Goal: Contribute content

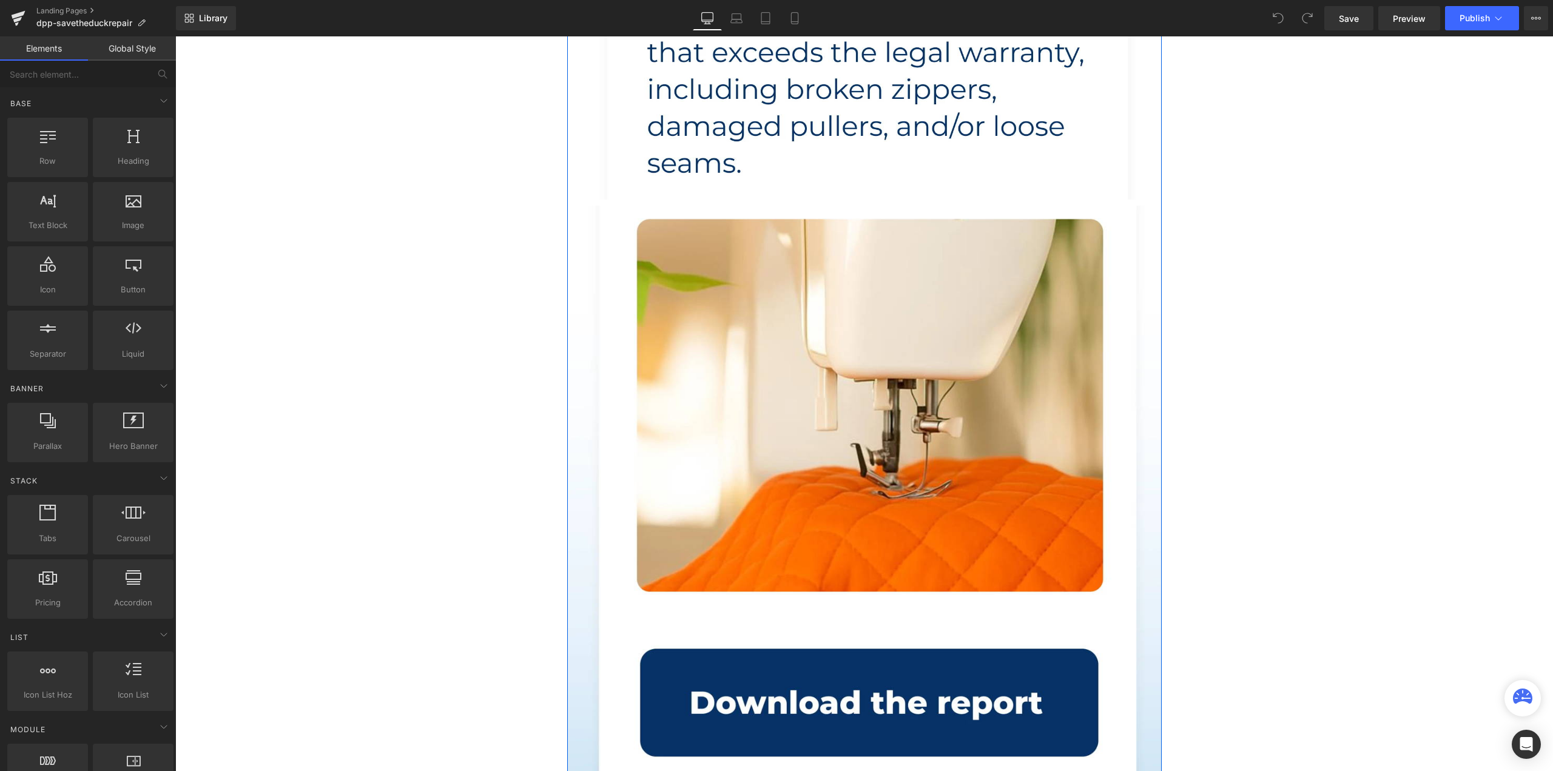
scroll to position [789, 0]
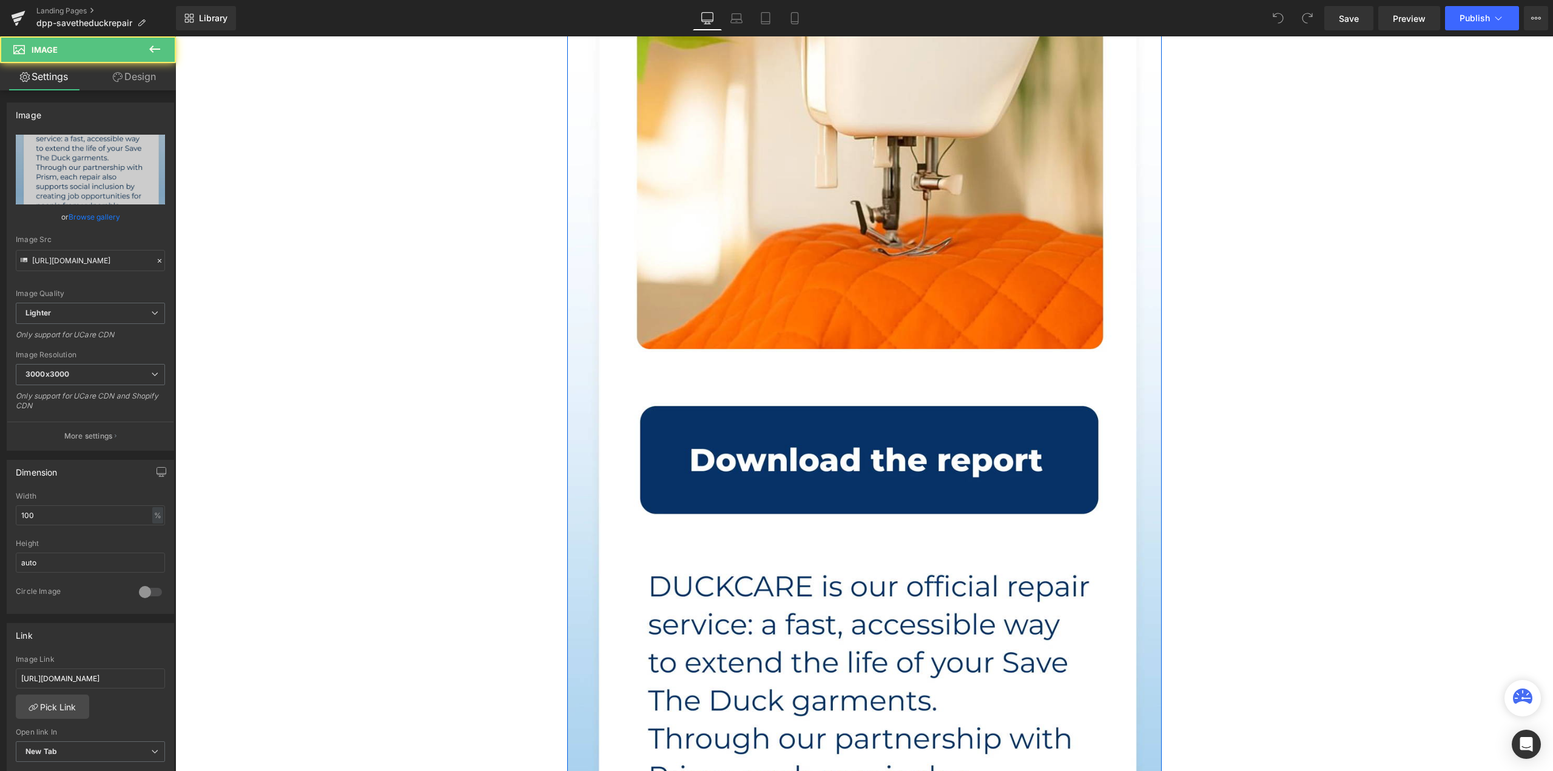
click at [707, 478] on img at bounding box center [864, 747] width 594 height 1569
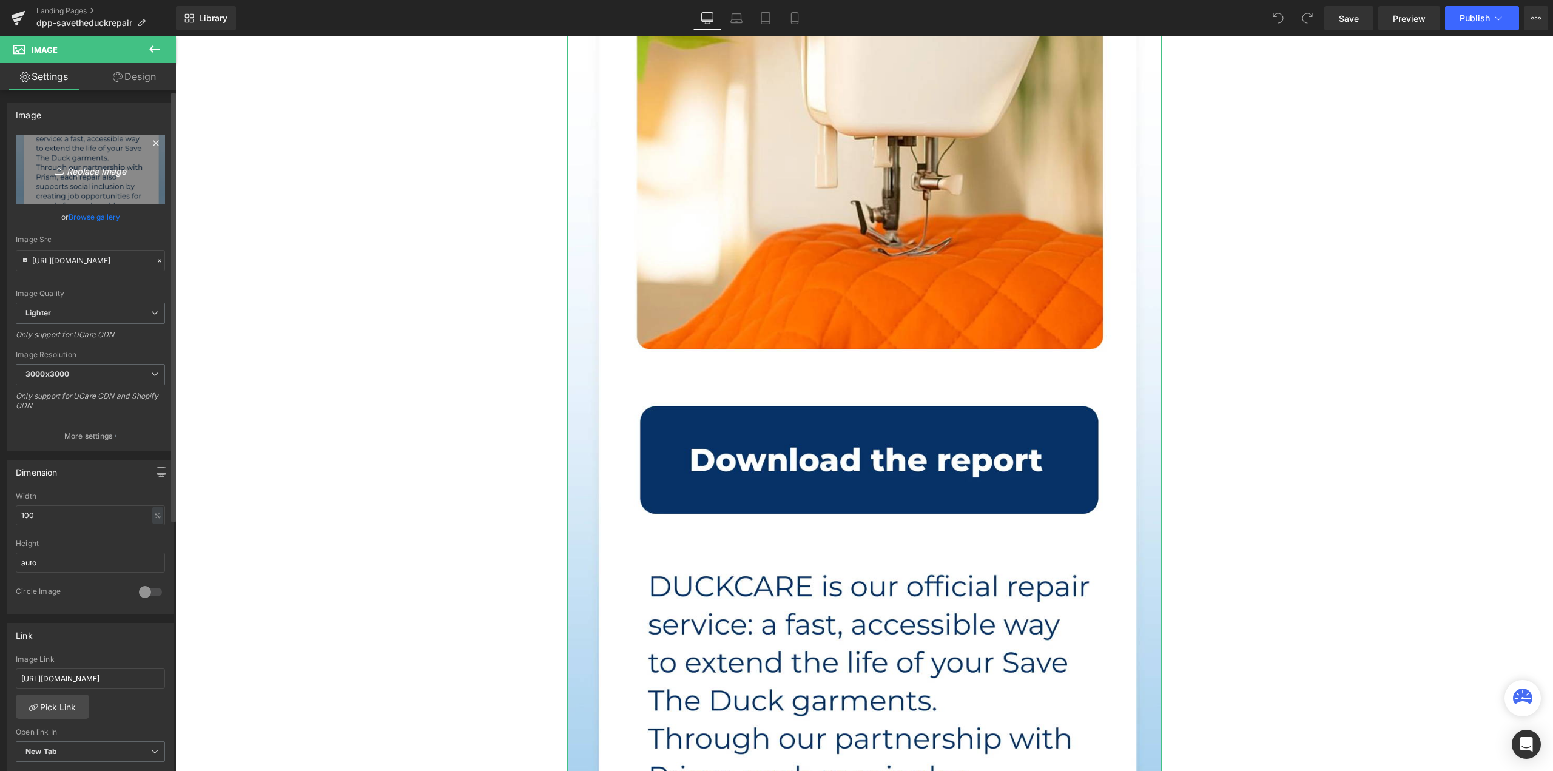
click at [70, 169] on icon "Replace Image" at bounding box center [90, 169] width 97 height 15
type input "C:\fakepath\content_intro.webp"
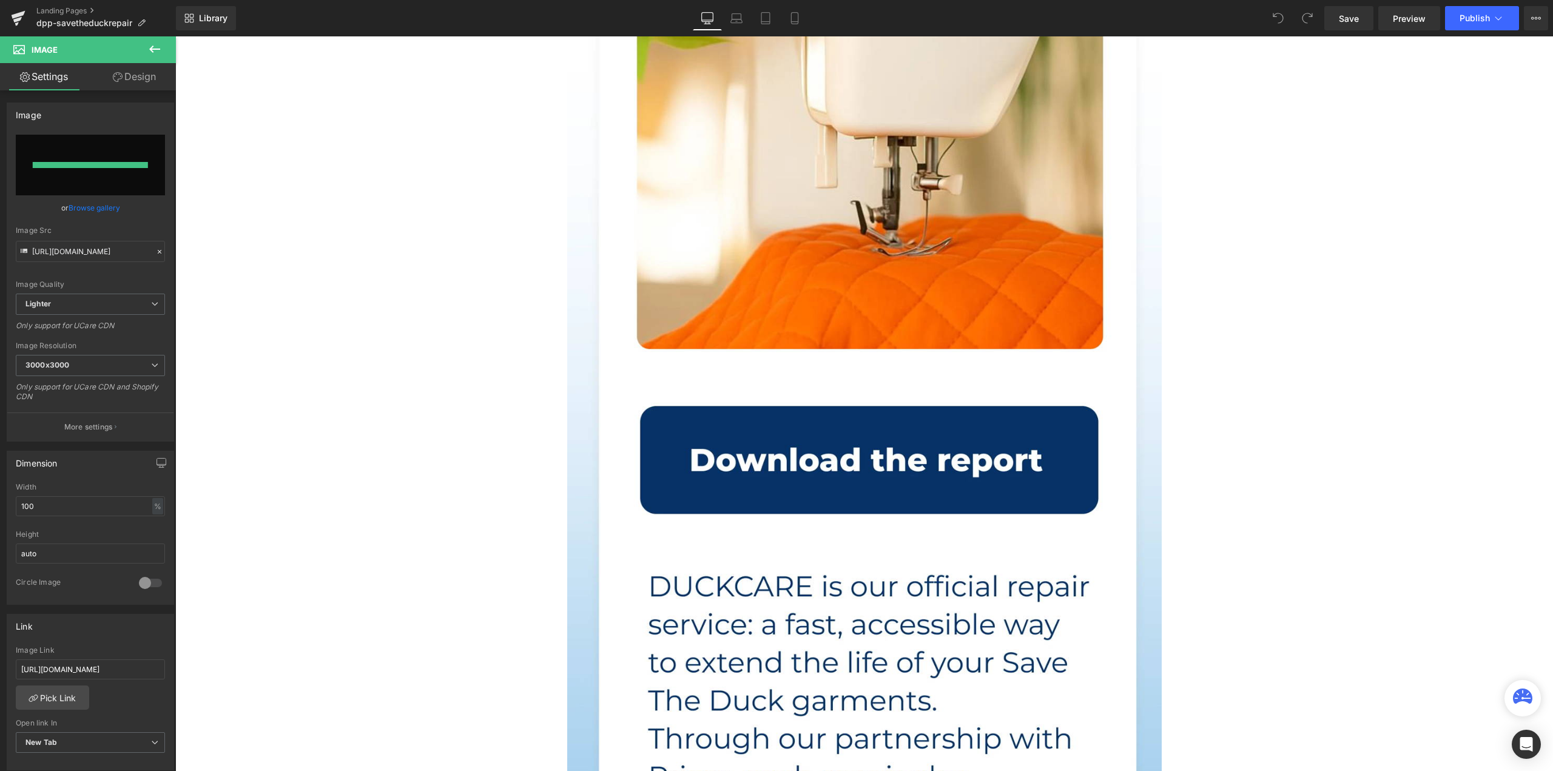
type input "[URL][DOMAIN_NAME]"
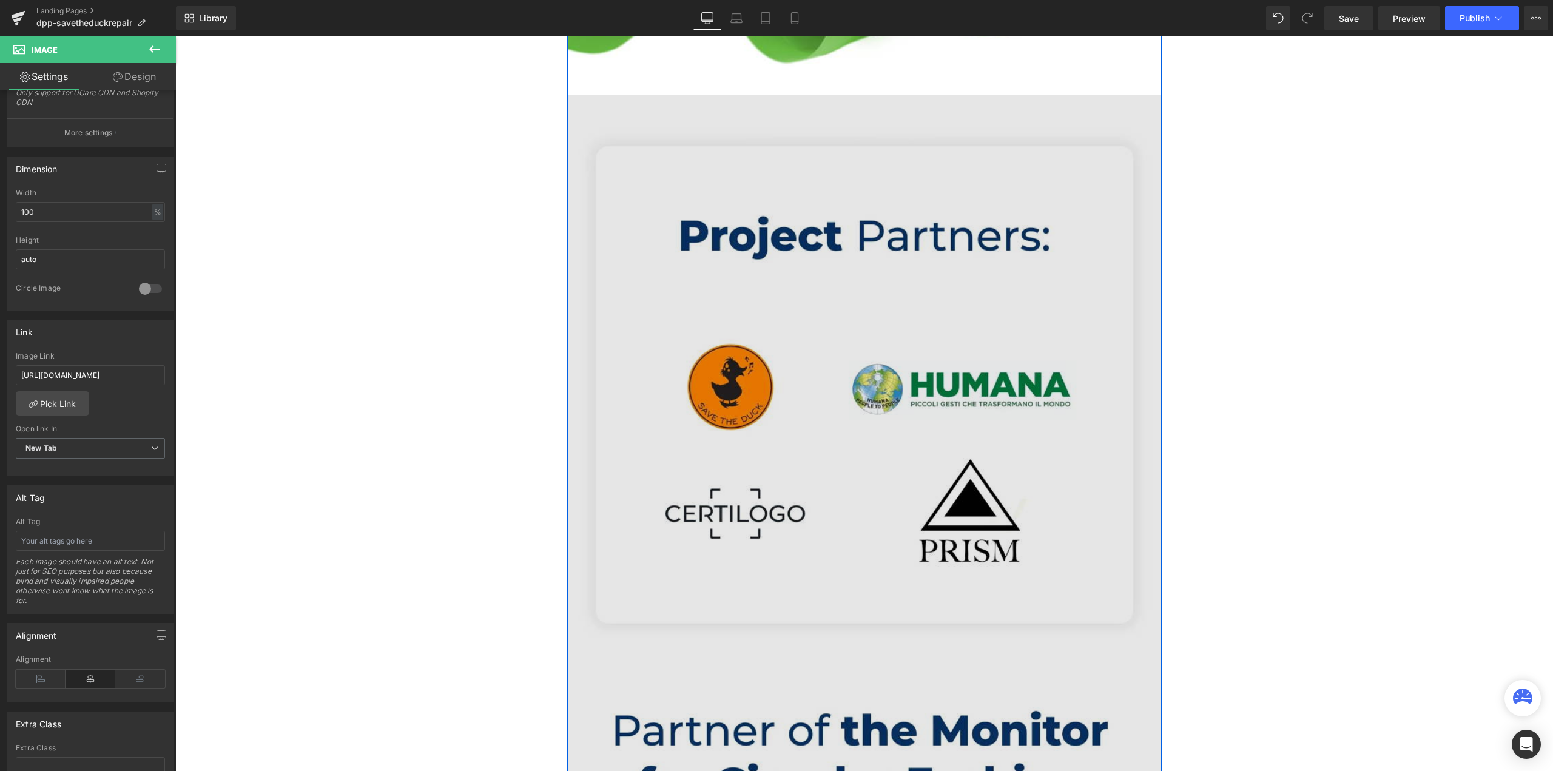
scroll to position [4732, 0]
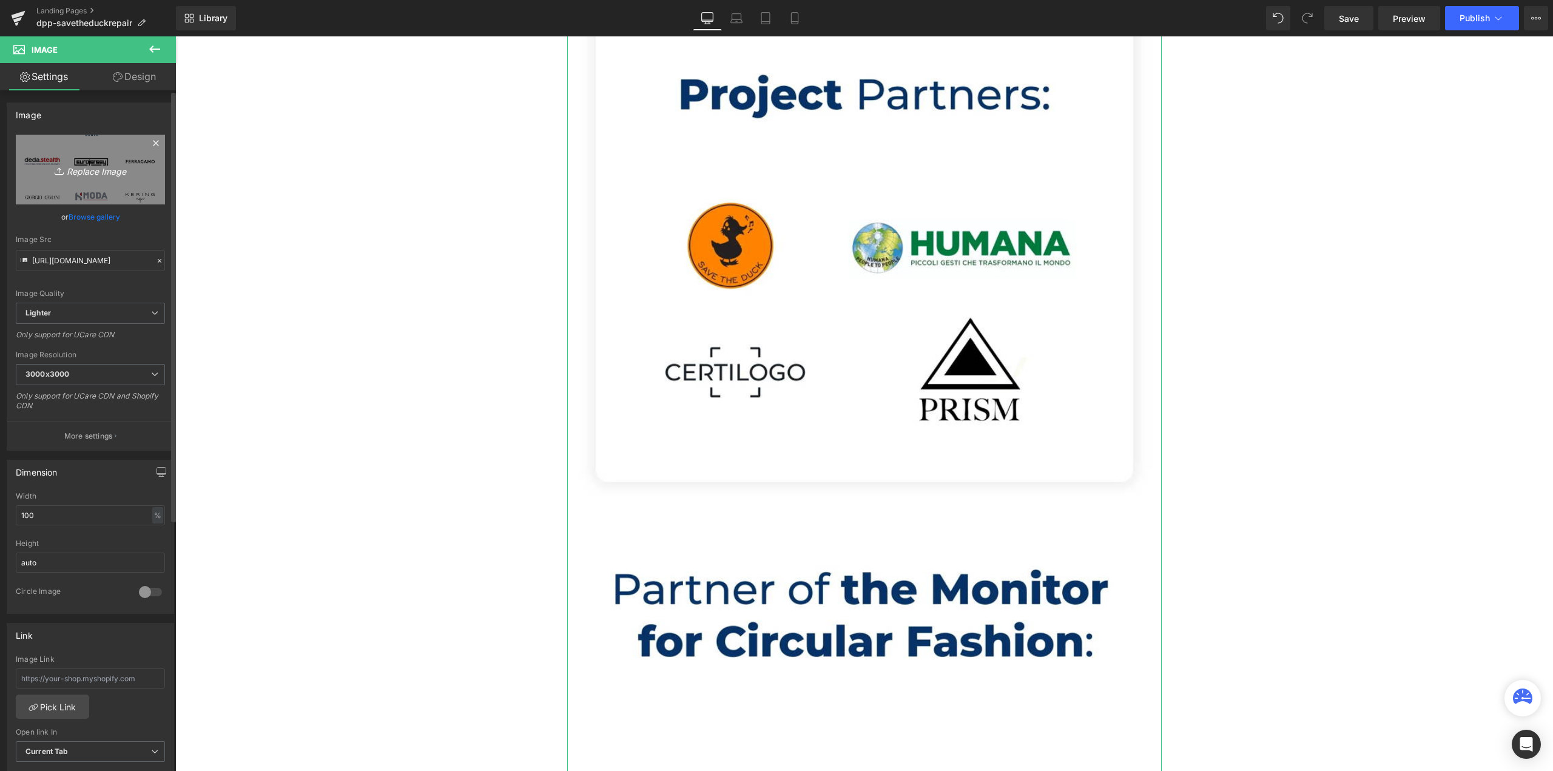
click at [103, 154] on link "Replace Image" at bounding box center [90, 170] width 149 height 70
type input "C:\fakepath\content_partner.webp"
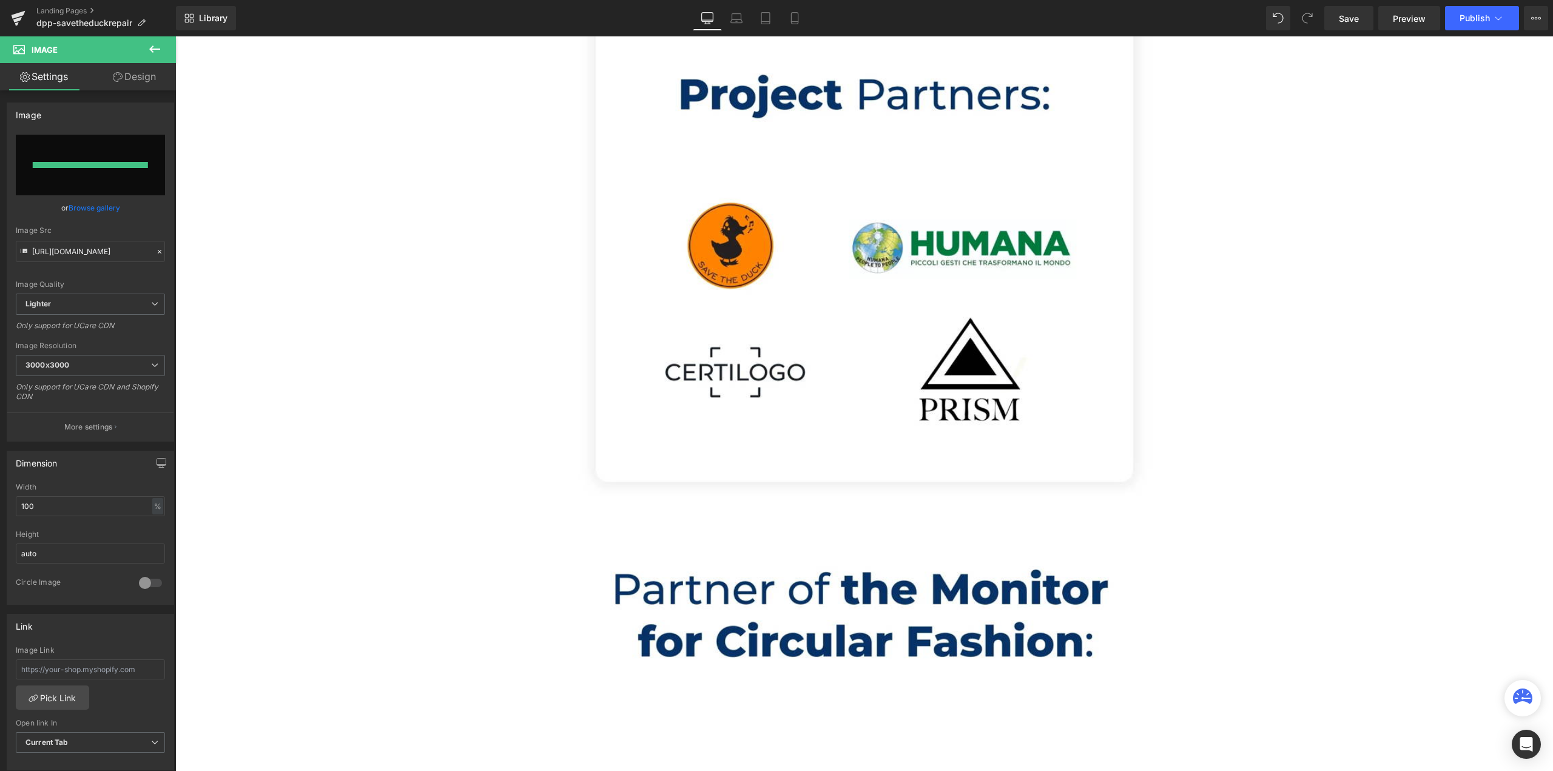
type input "[URL][DOMAIN_NAME]"
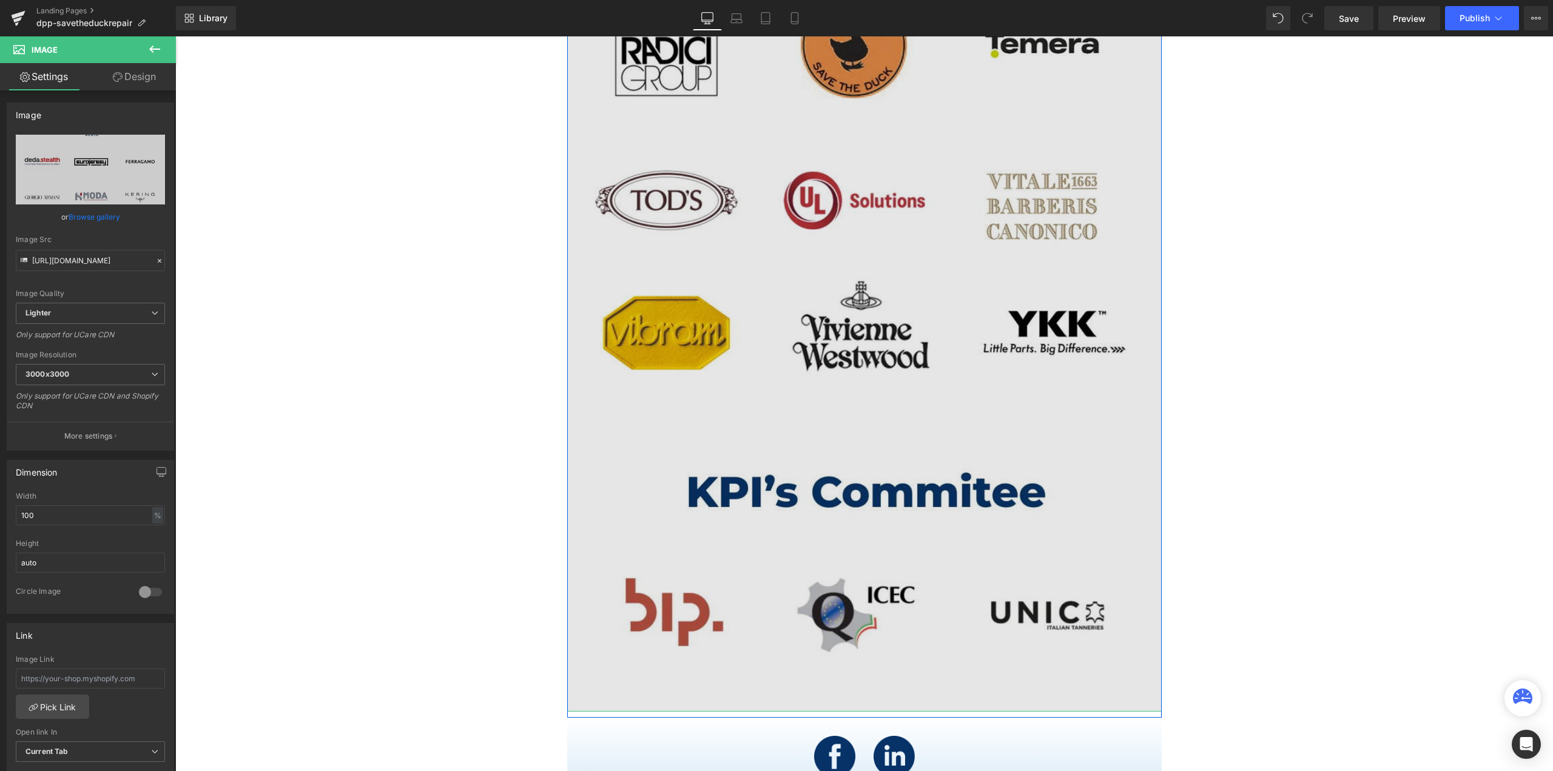
scroll to position [6314, 0]
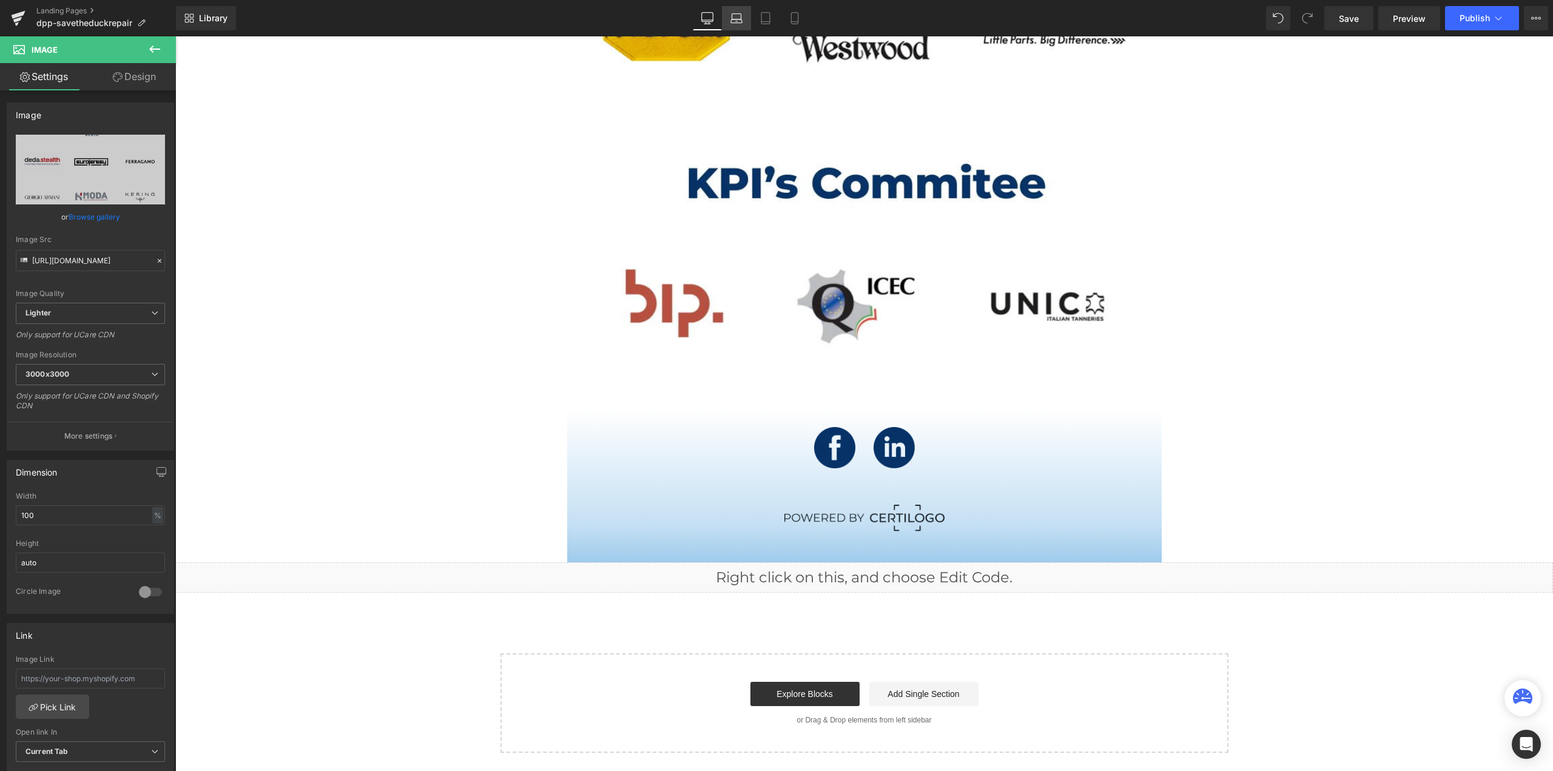
click at [741, 13] on icon at bounding box center [736, 18] width 12 height 12
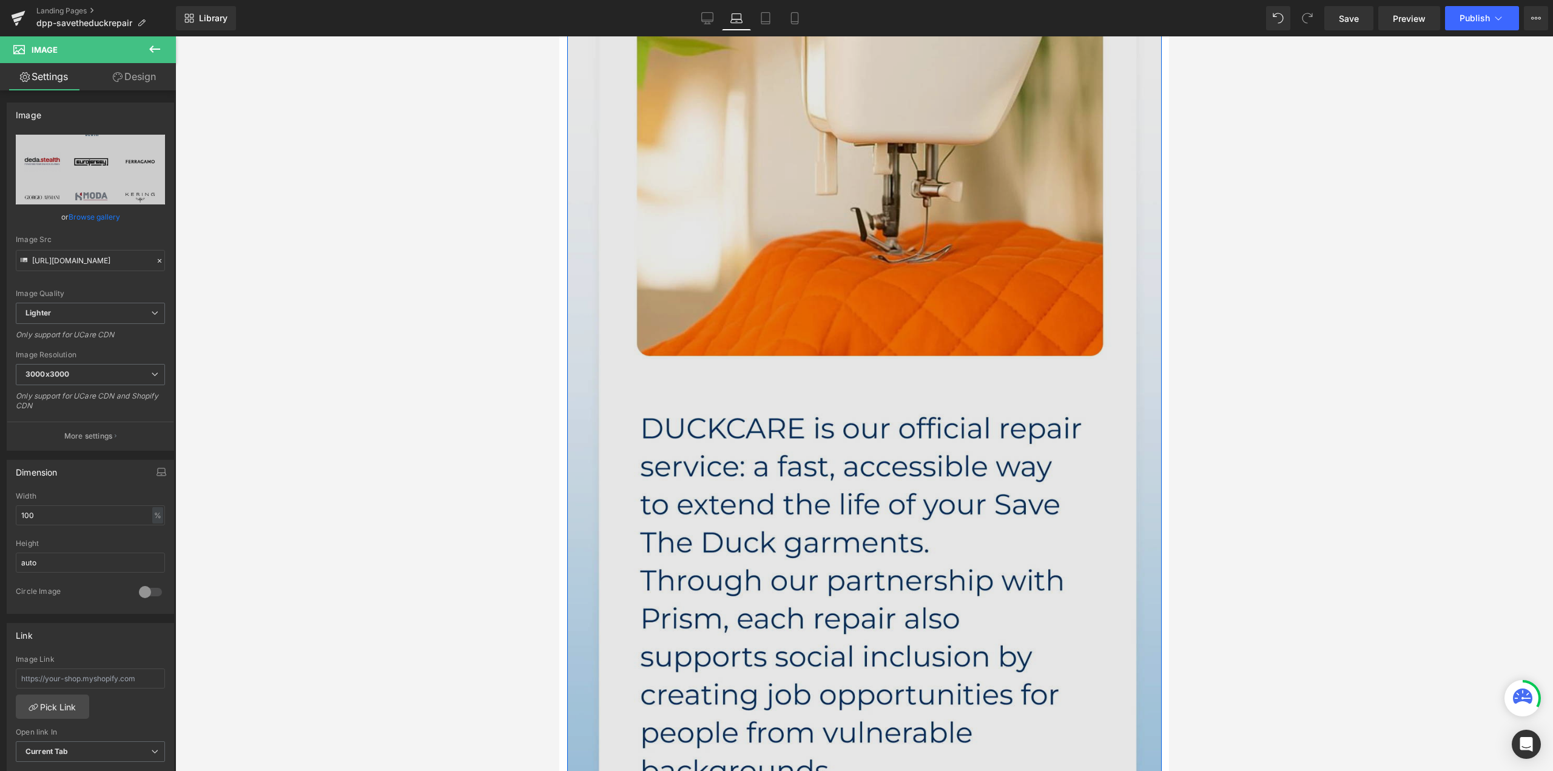
scroll to position [648, 0]
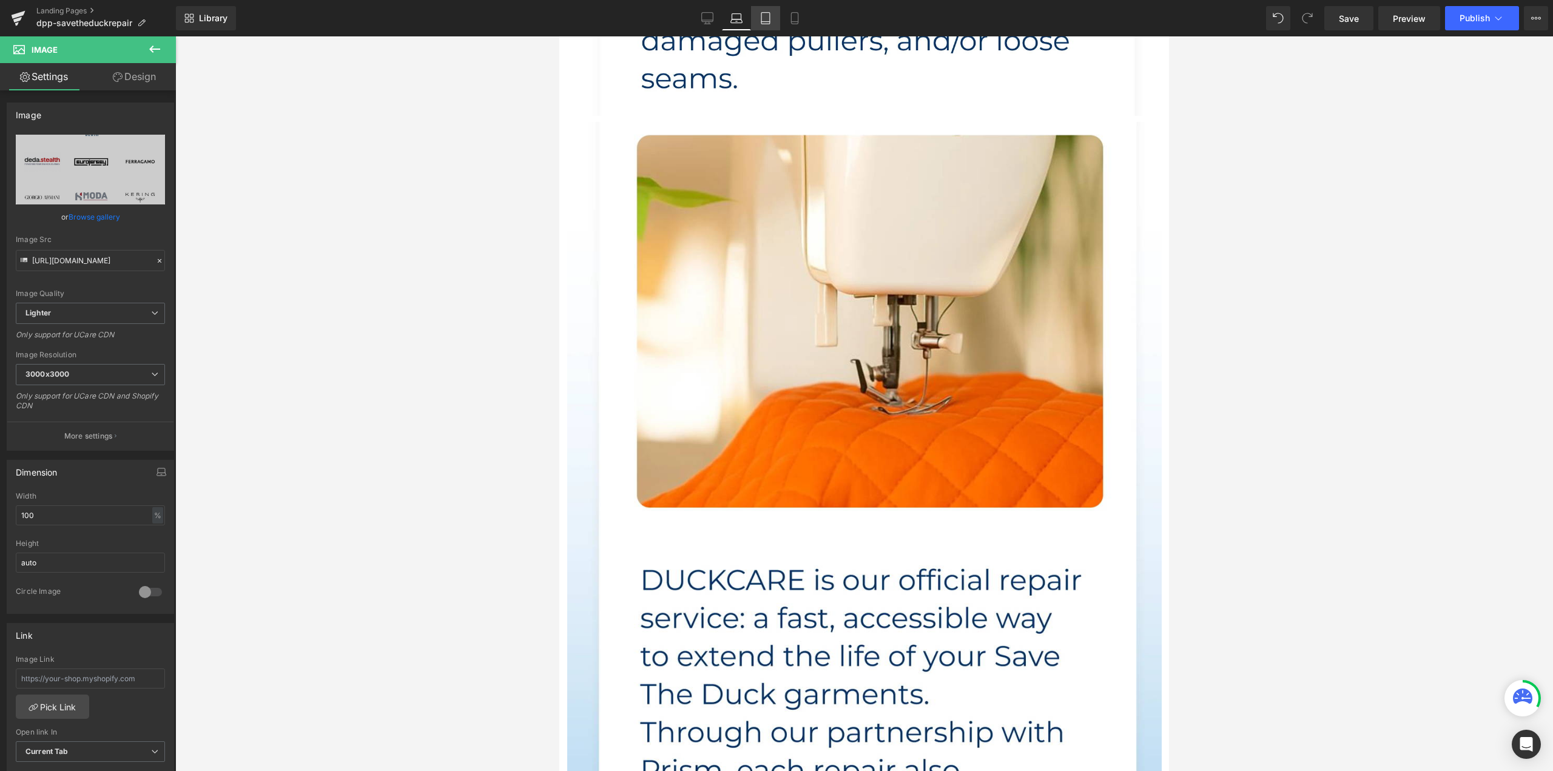
click at [763, 17] on icon at bounding box center [765, 18] width 12 height 12
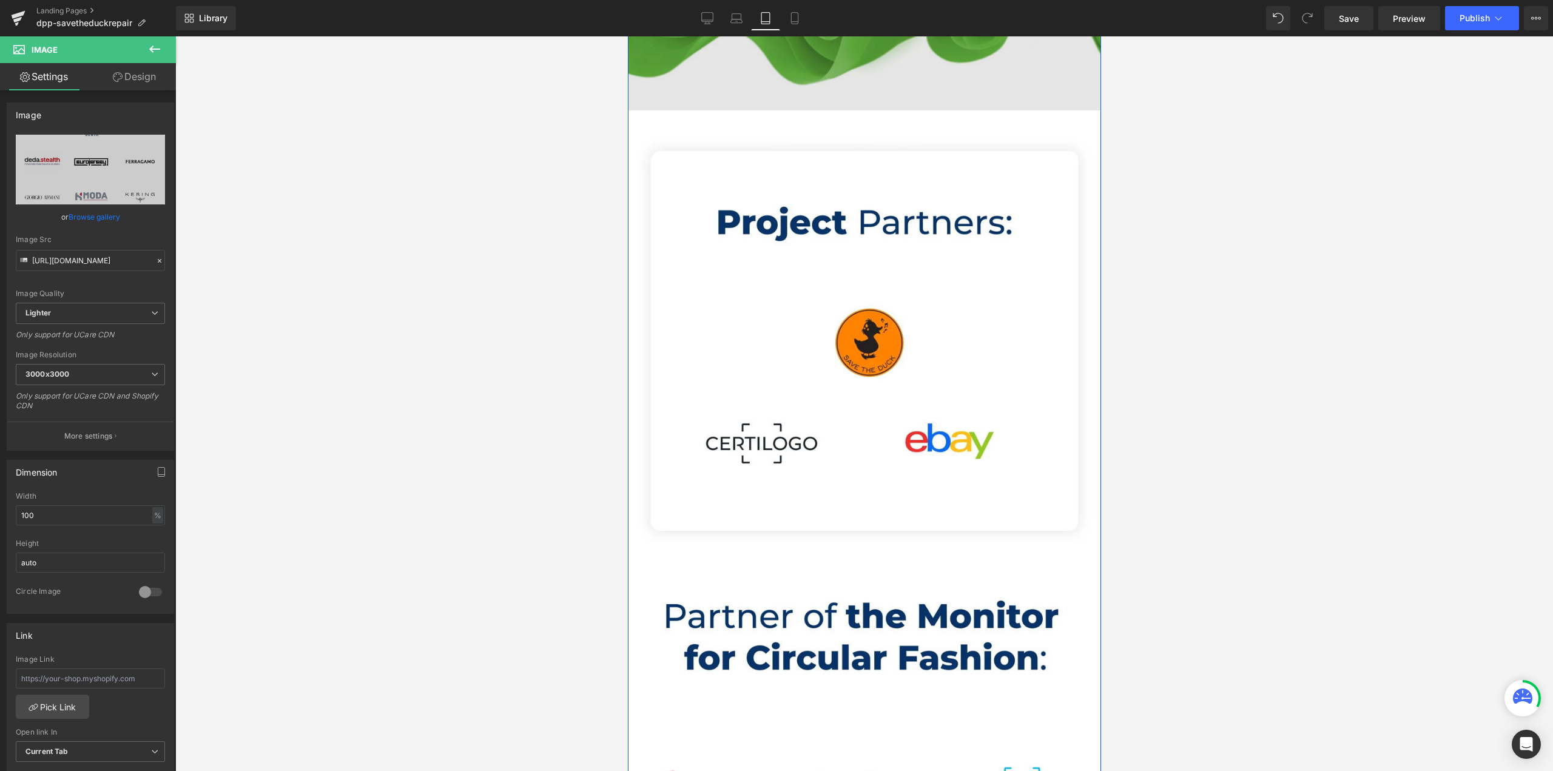
scroll to position [3822, 0]
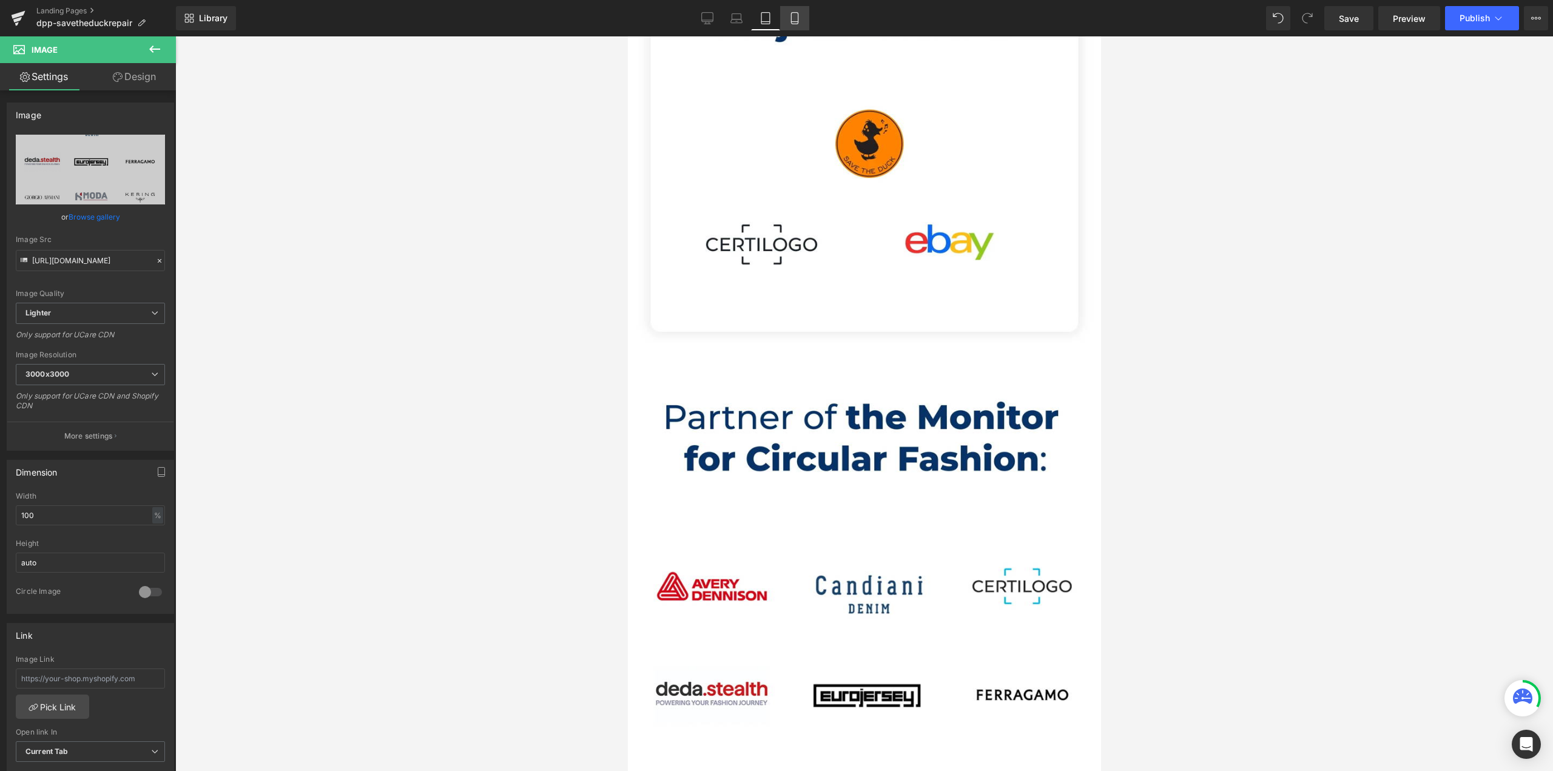
click at [798, 21] on icon at bounding box center [795, 18] width 12 height 12
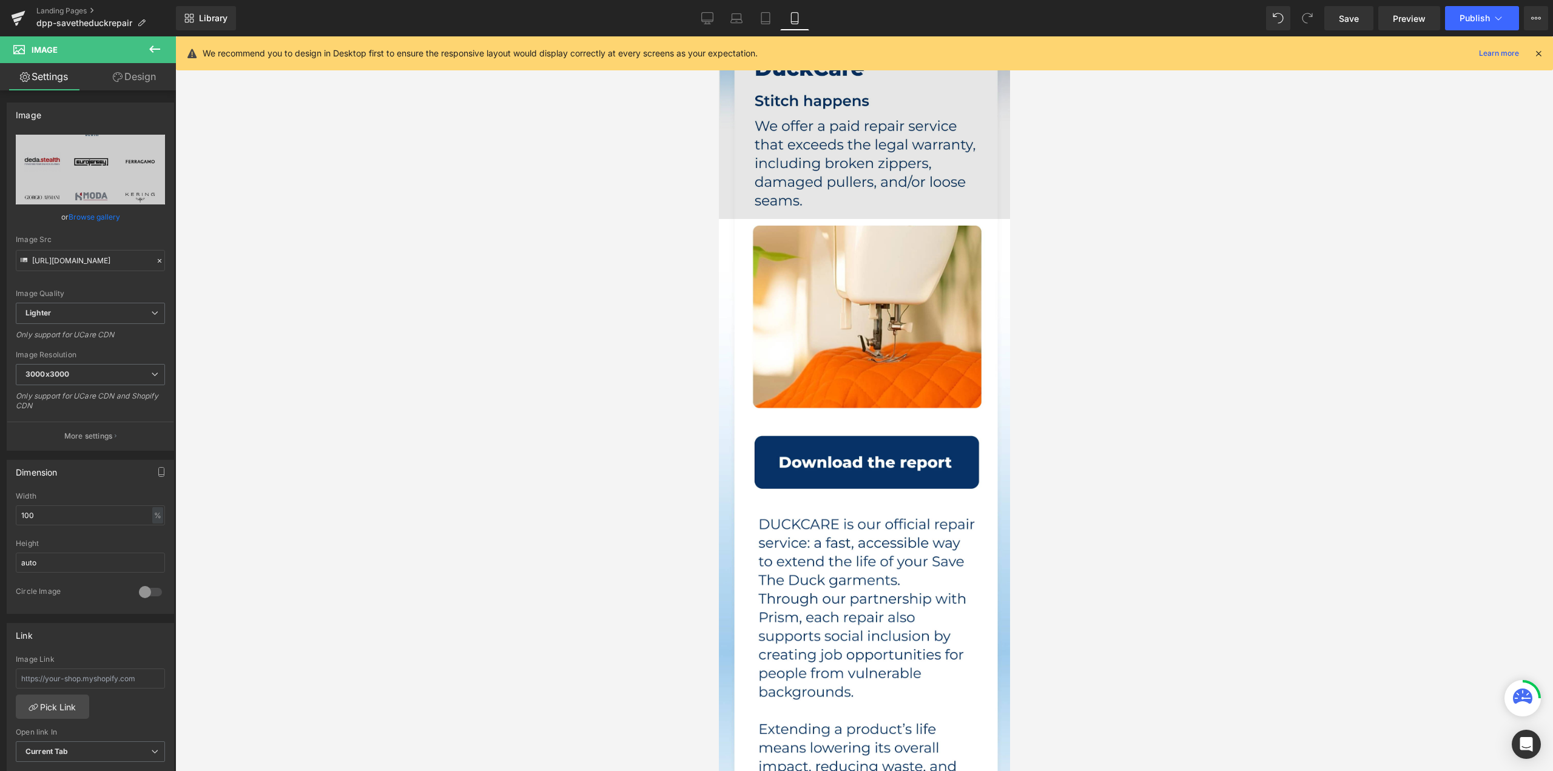
scroll to position [182, 0]
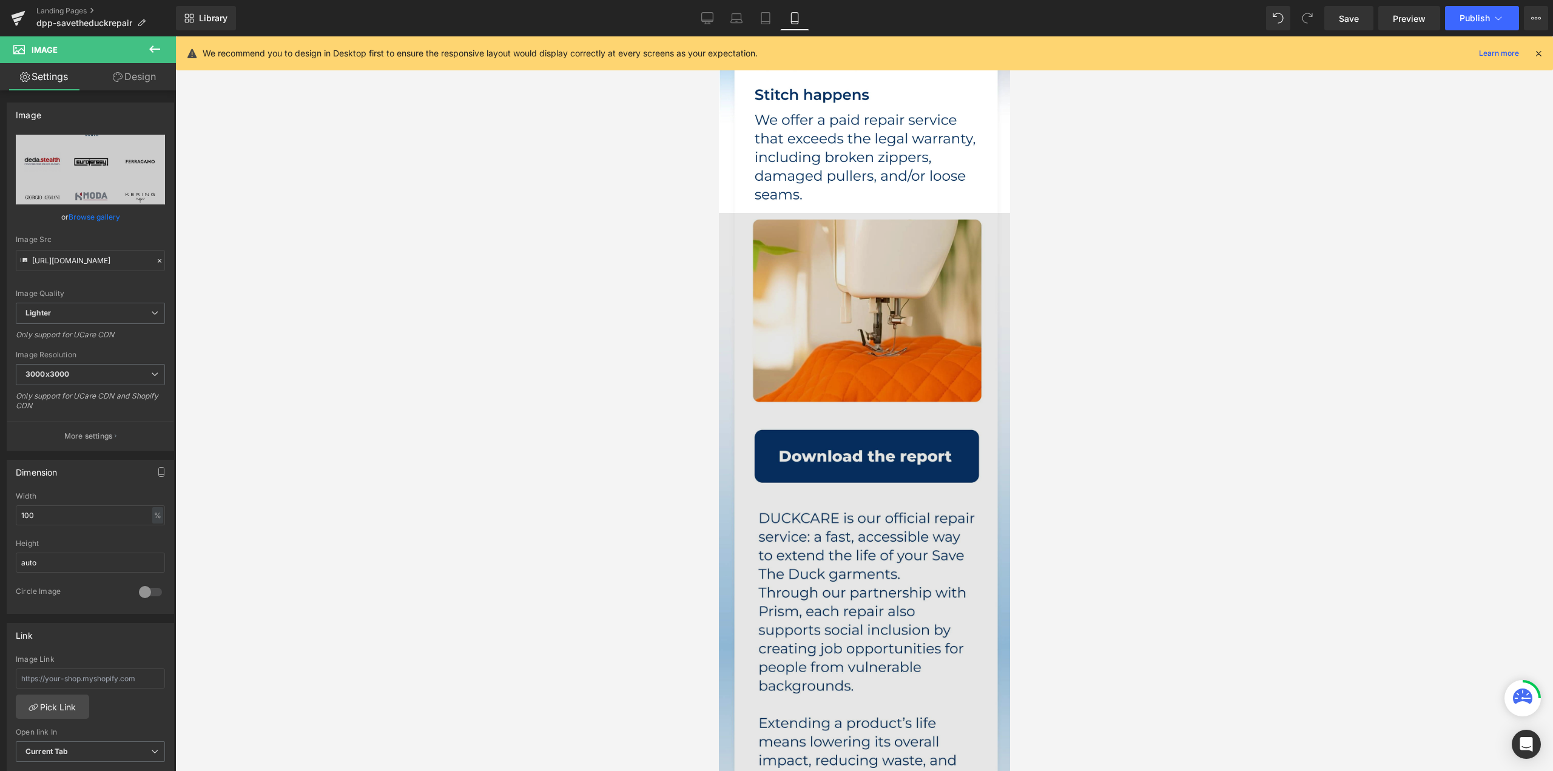
click at [829, 304] on img at bounding box center [863, 597] width 291 height 768
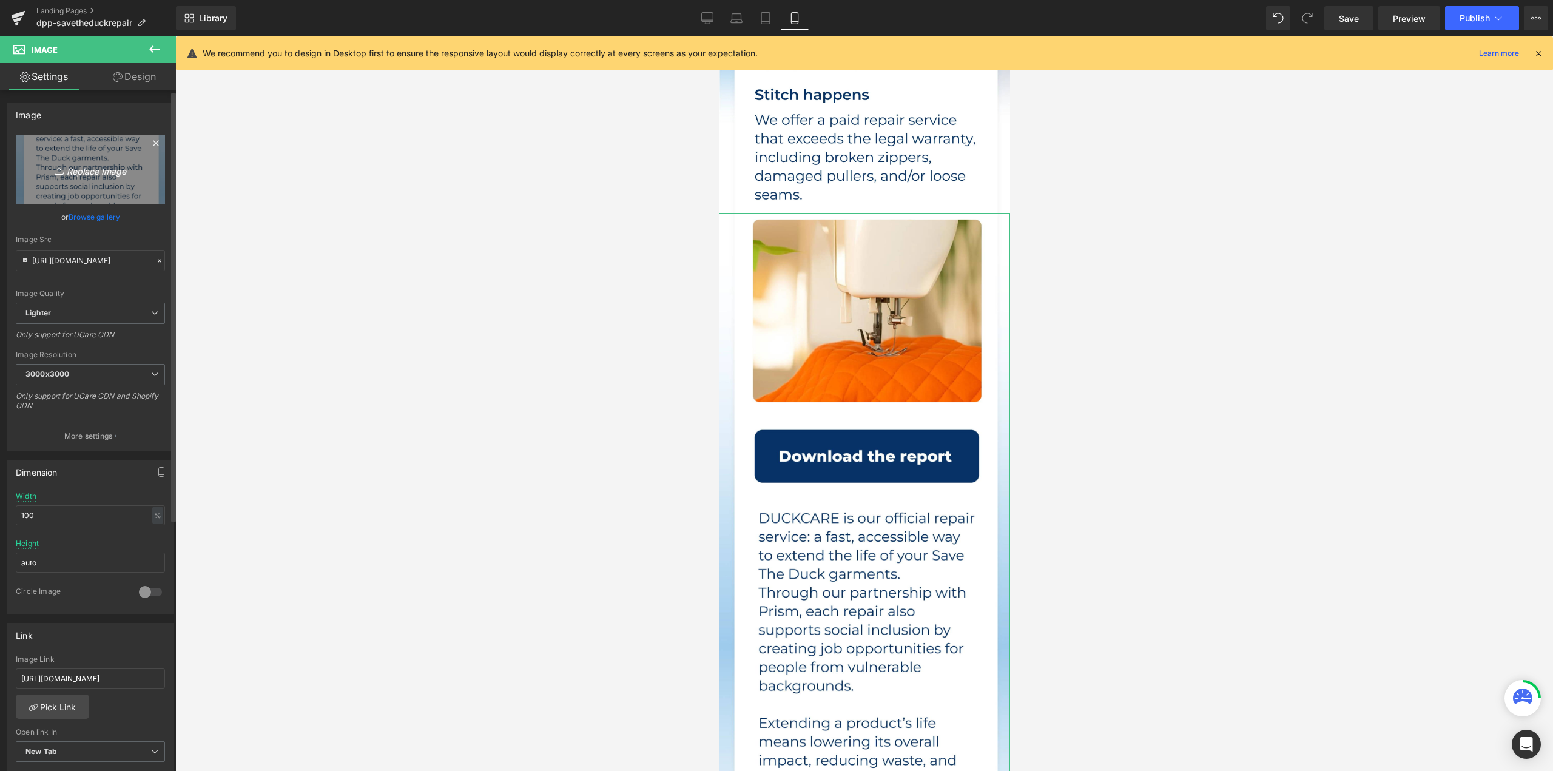
click at [96, 155] on link "Replace Image" at bounding box center [90, 170] width 149 height 70
type input "C:\fakepath\content_intro.webp"
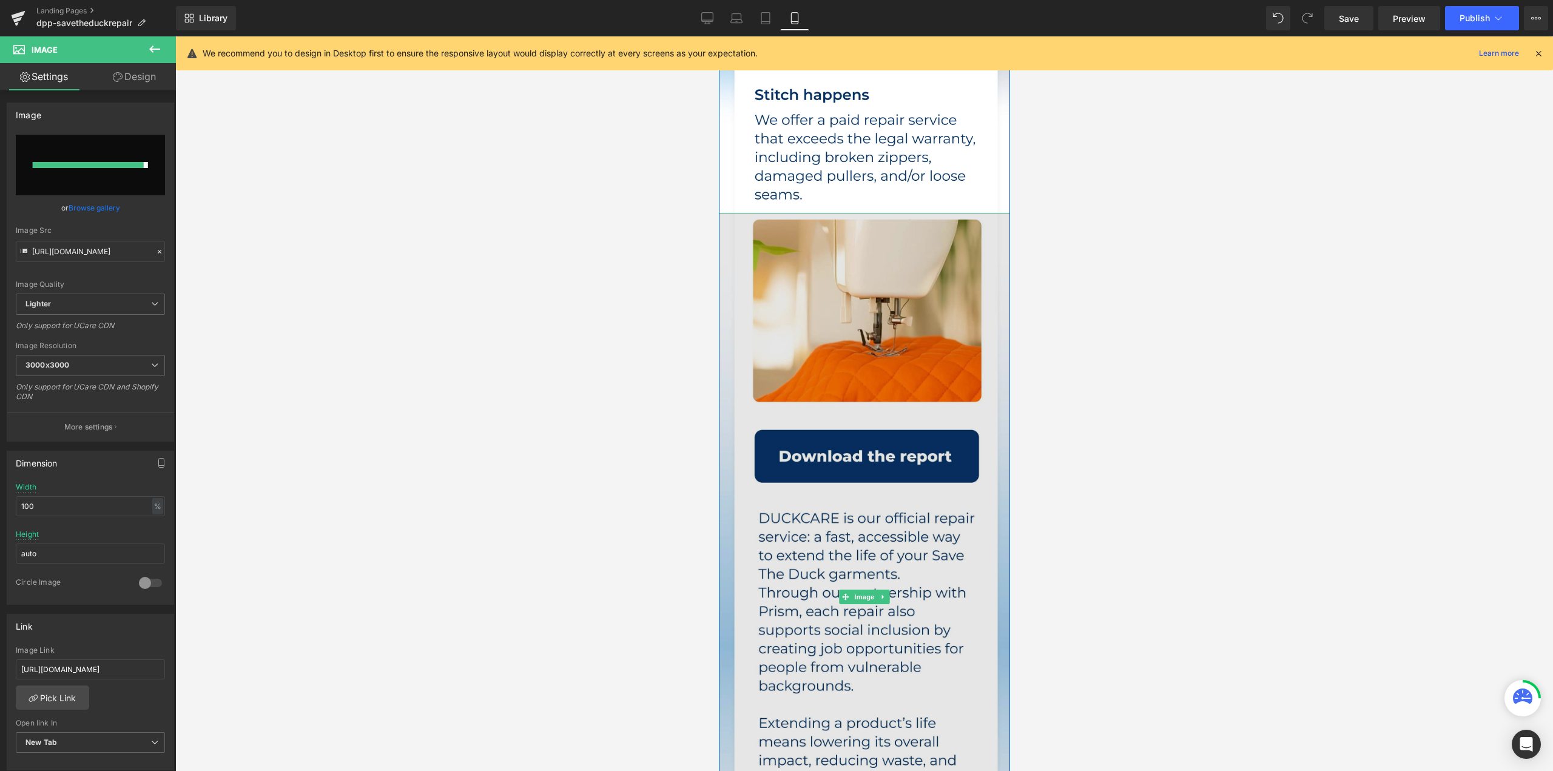
type input "[URL][DOMAIN_NAME]"
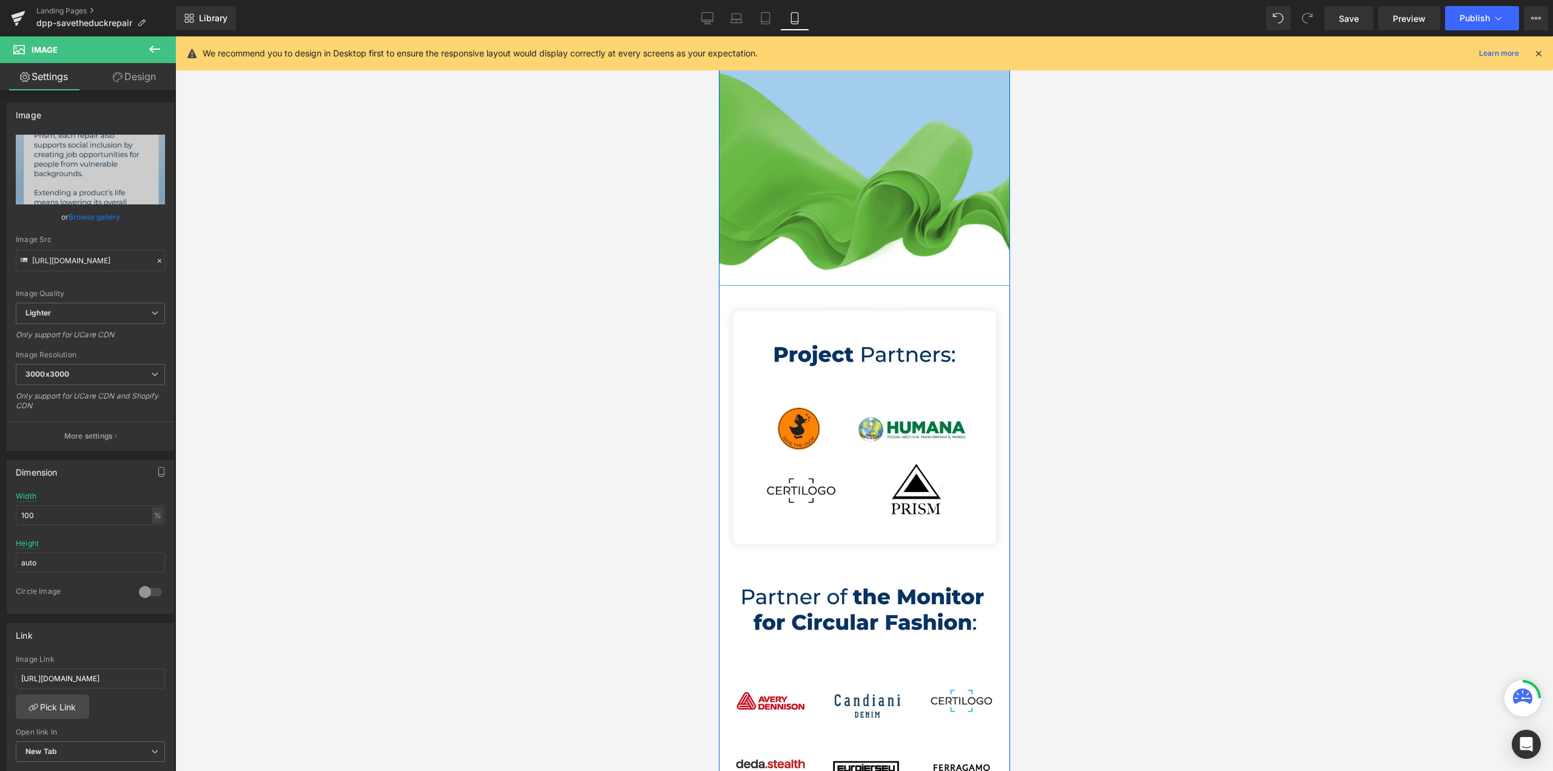
scroll to position [2184, 0]
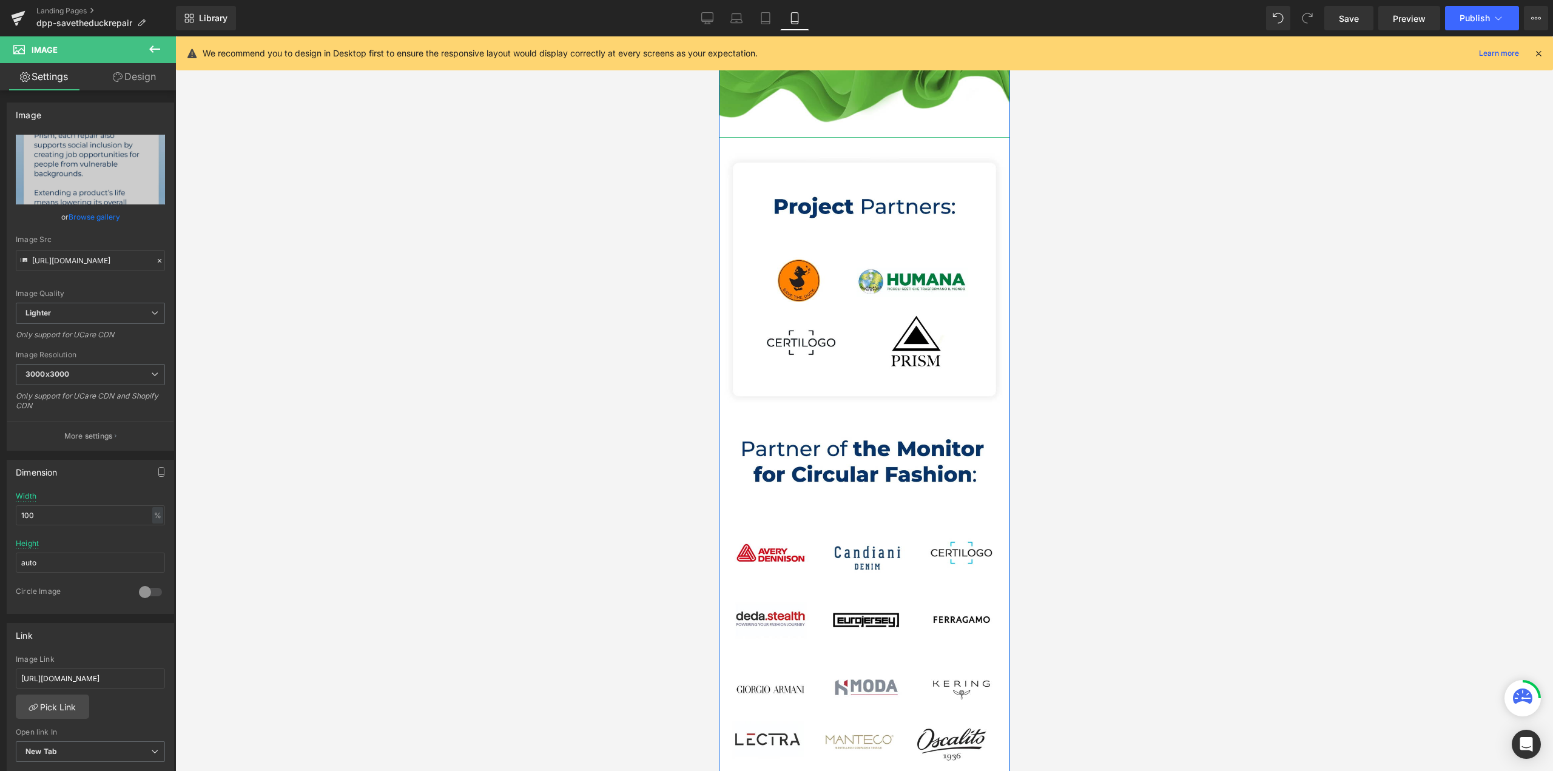
click at [818, 351] on img at bounding box center [863, 635] width 291 height 995
click at [93, 164] on icon "Replace Image" at bounding box center [90, 169] width 97 height 15
type input "C:\fakepath\content_partner.webp"
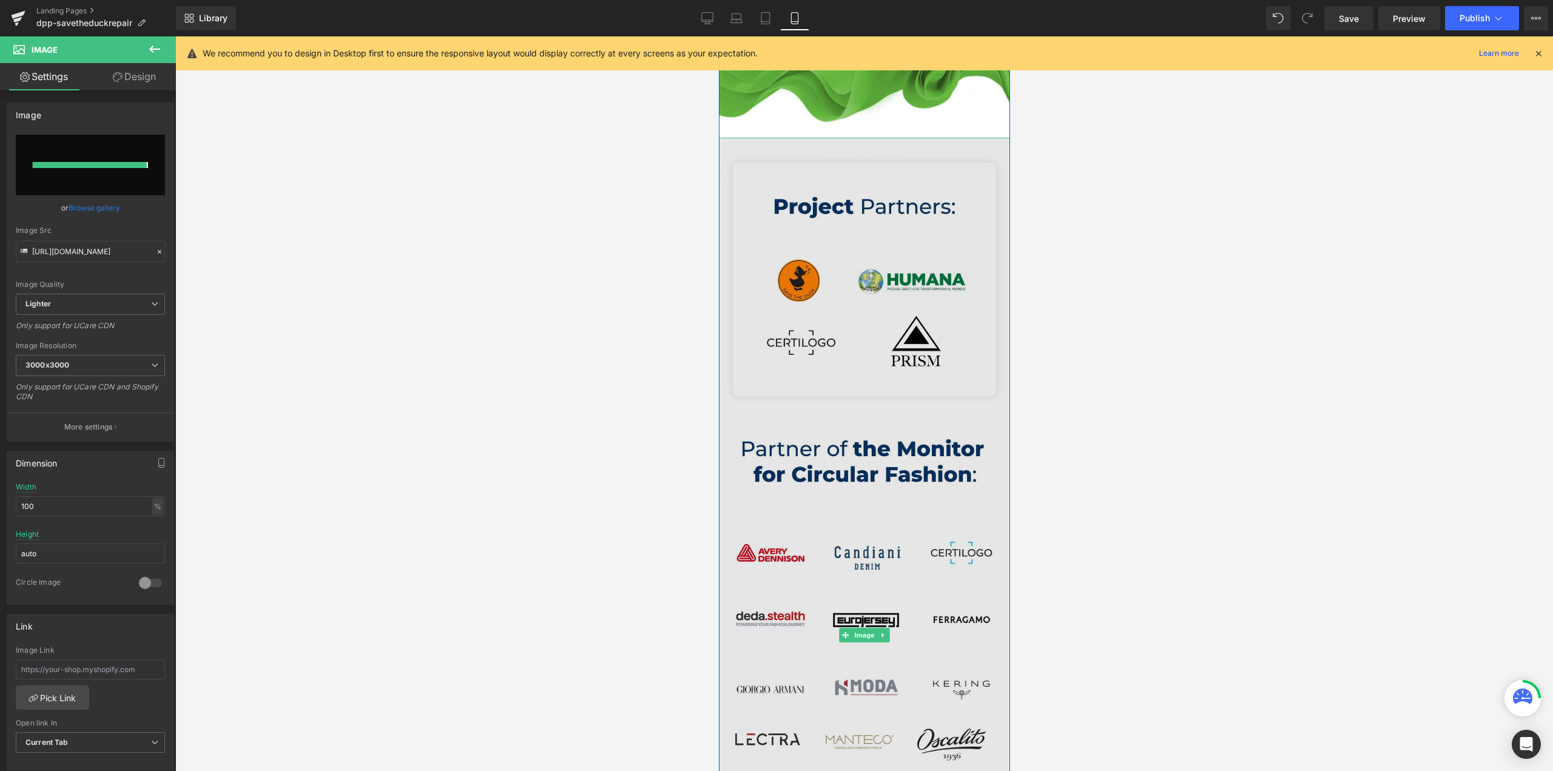
type input "[URL][DOMAIN_NAME]"
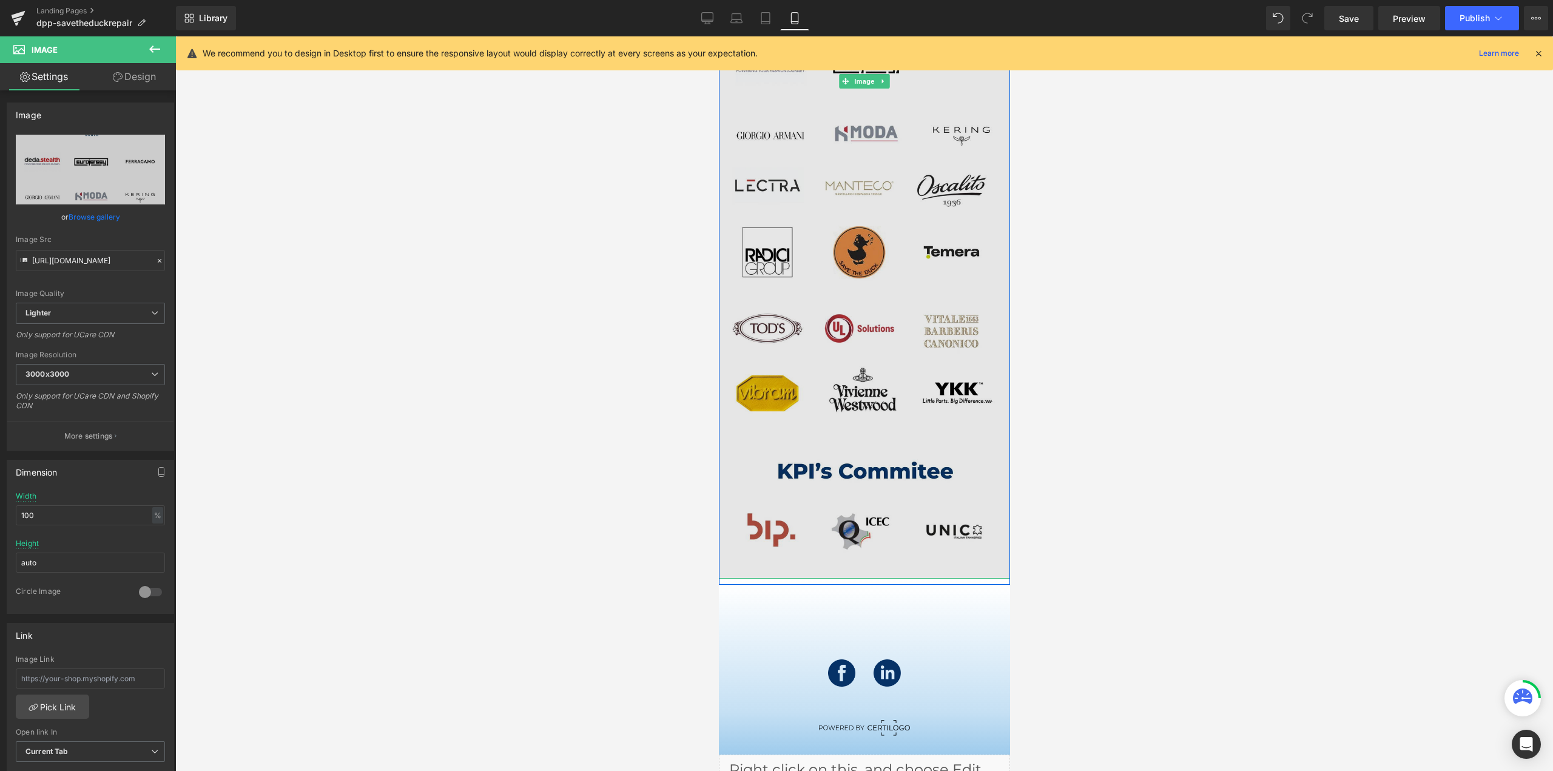
scroll to position [2964, 0]
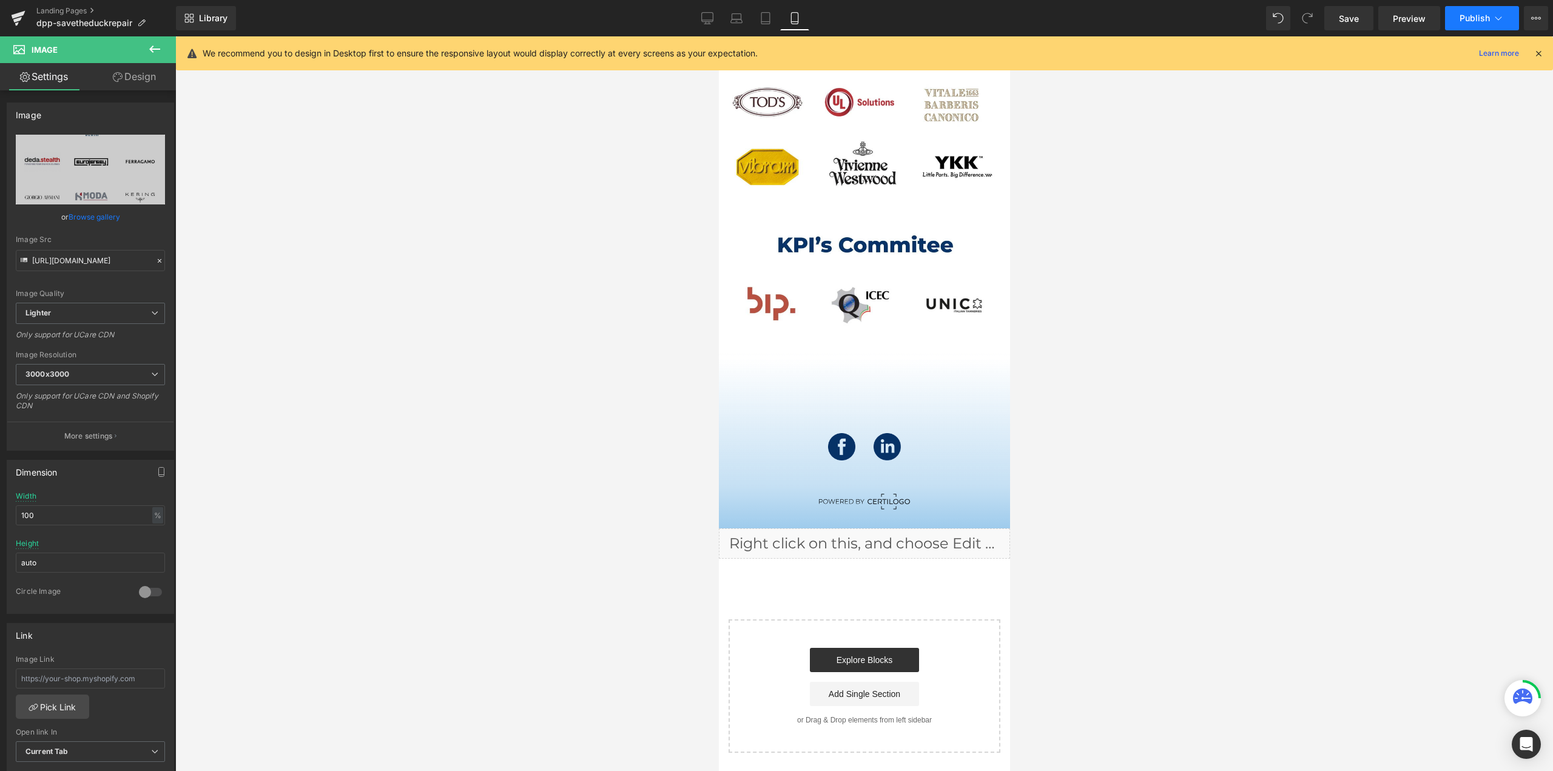
click at [1471, 16] on span "Publish" at bounding box center [1475, 18] width 30 height 10
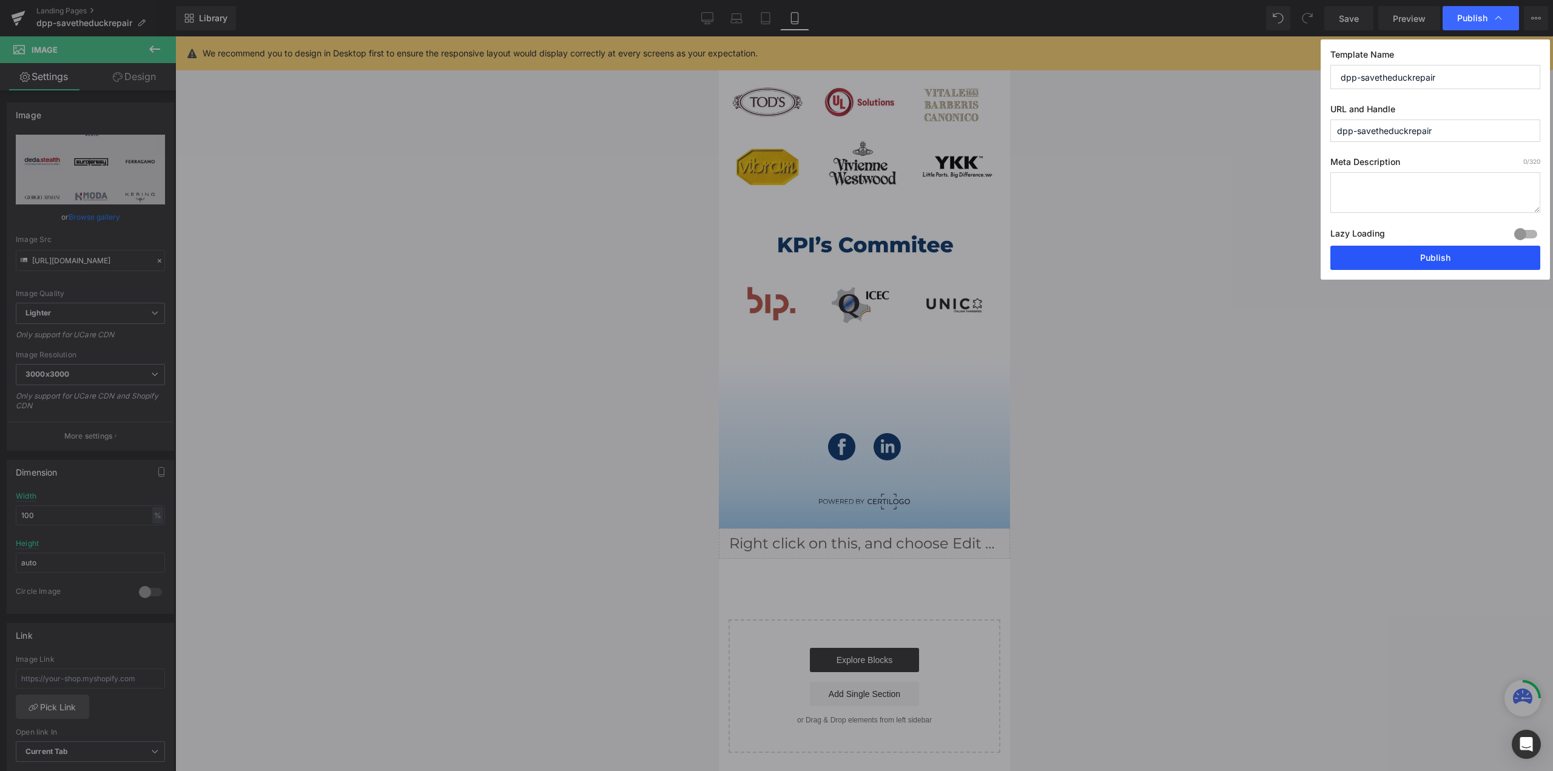
click at [1422, 254] on button "Publish" at bounding box center [1435, 258] width 210 height 24
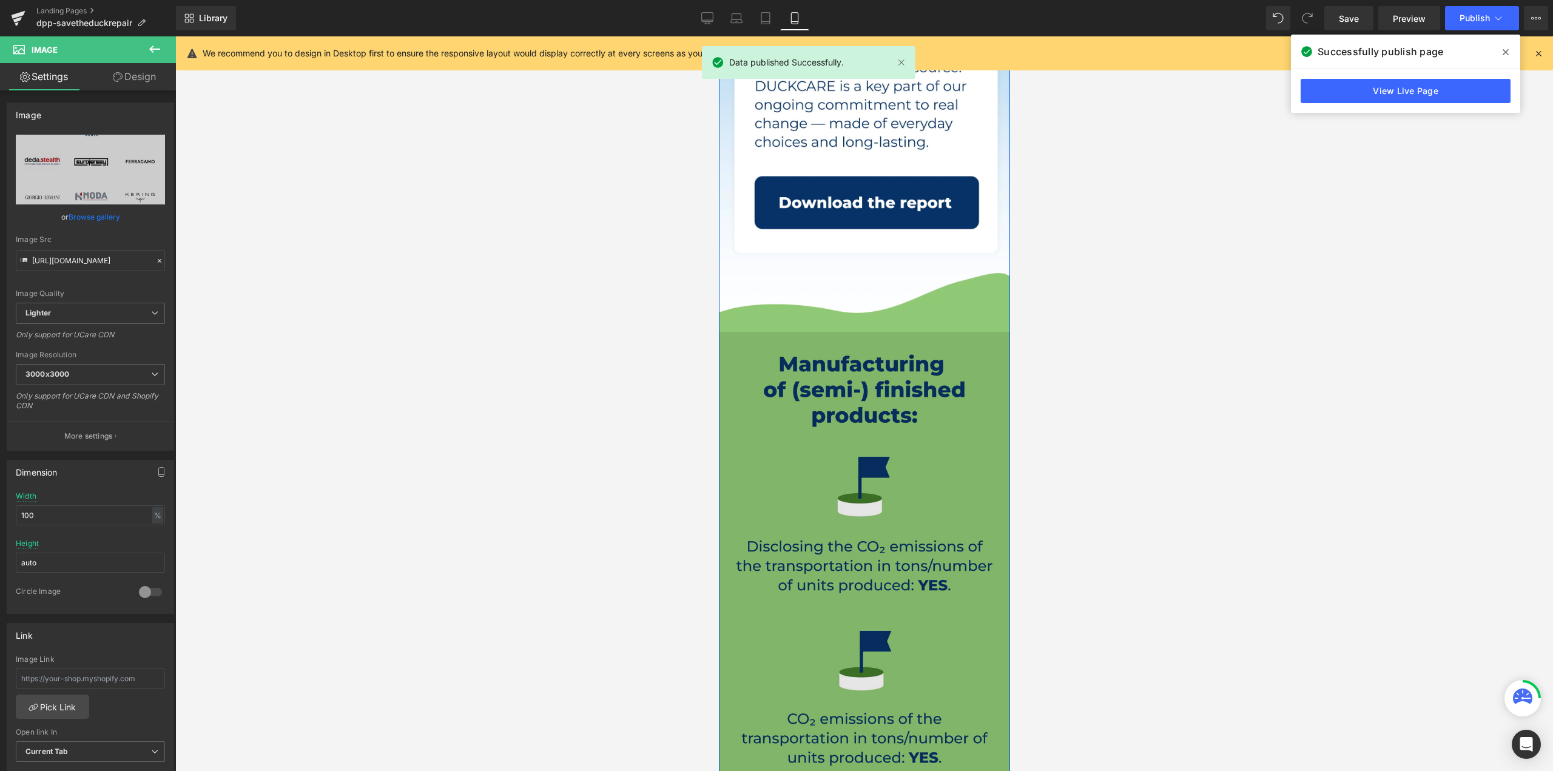
scroll to position [598, 0]
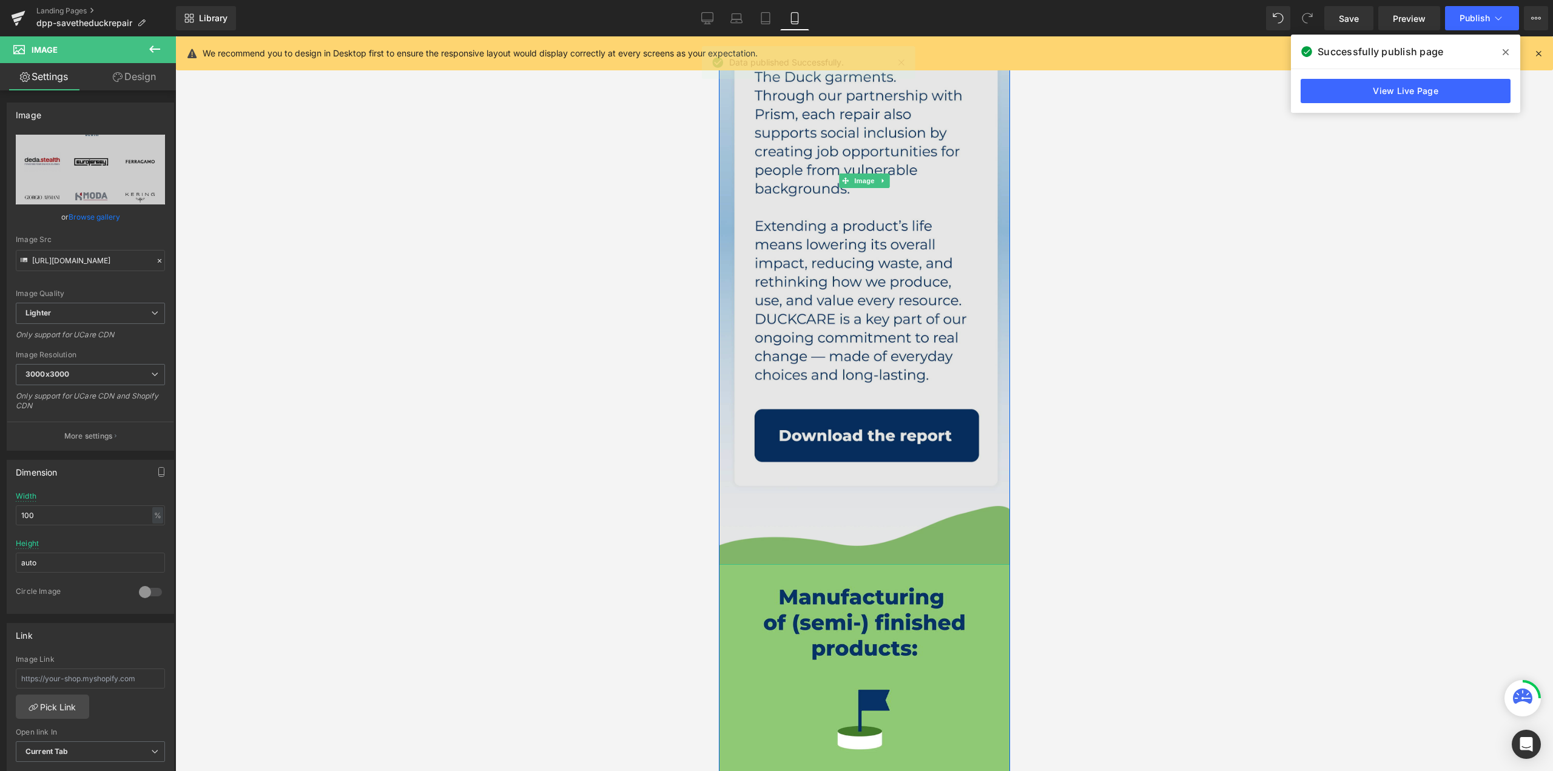
click at [841, 435] on img at bounding box center [863, 181] width 291 height 768
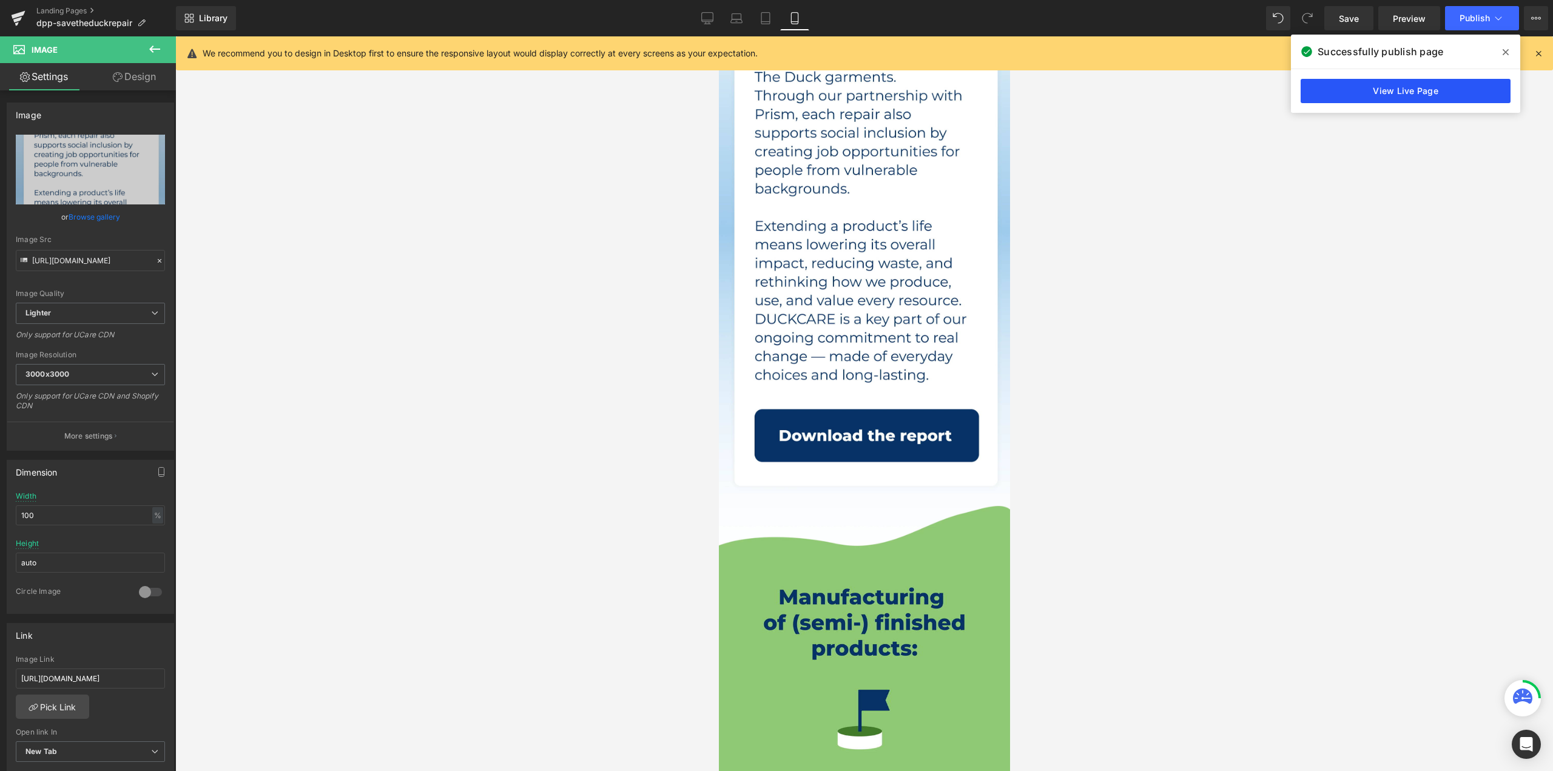
click at [1378, 95] on link "View Live Page" at bounding box center [1406, 91] width 210 height 24
